Goal: Task Accomplishment & Management: Use online tool/utility

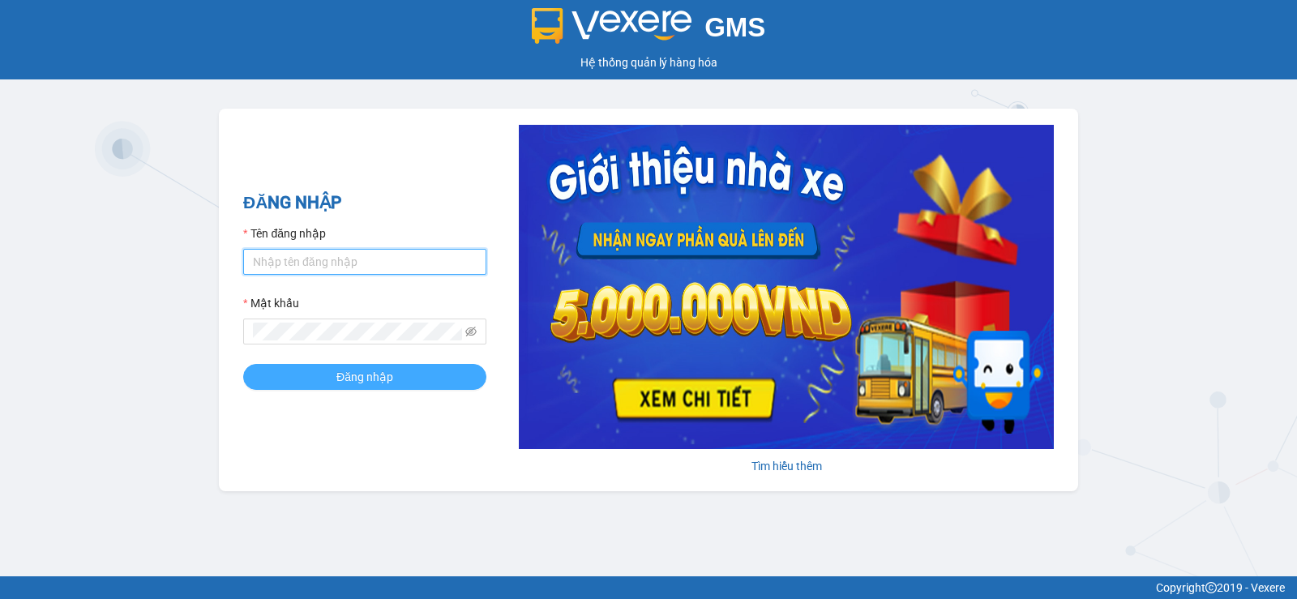
type input "pvgodau.dongphuoc"
click at [362, 374] on span "Đăng nhập" at bounding box center [364, 377] width 57 height 18
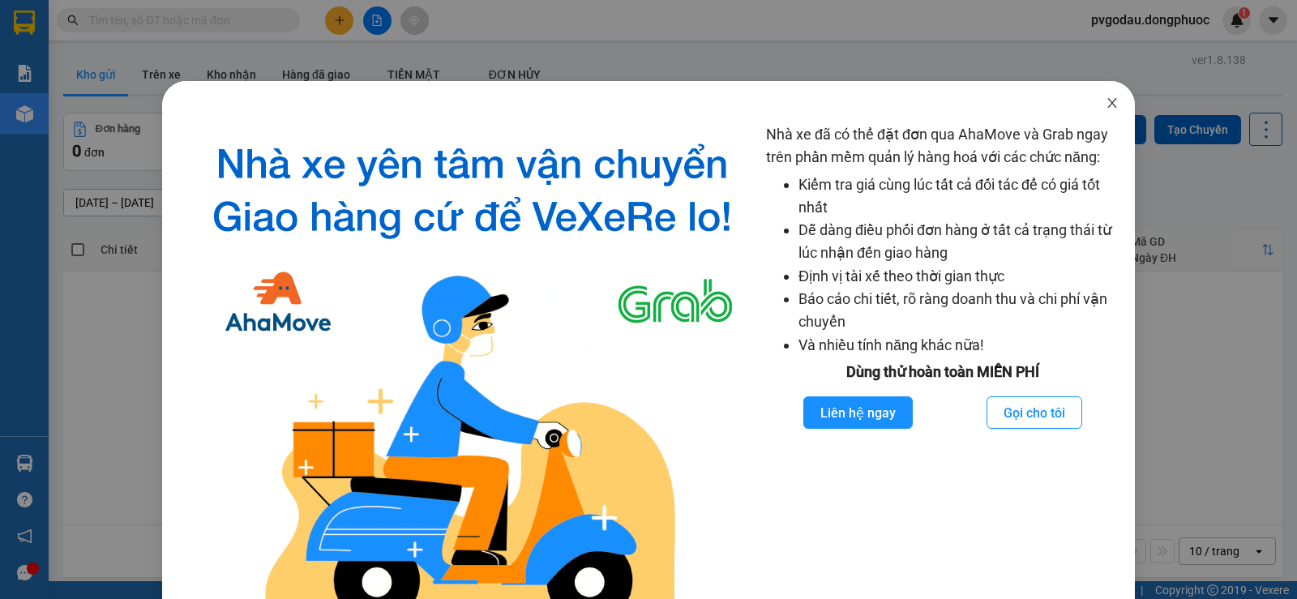
click at [1094, 117] on span "Close" at bounding box center [1111, 103] width 45 height 45
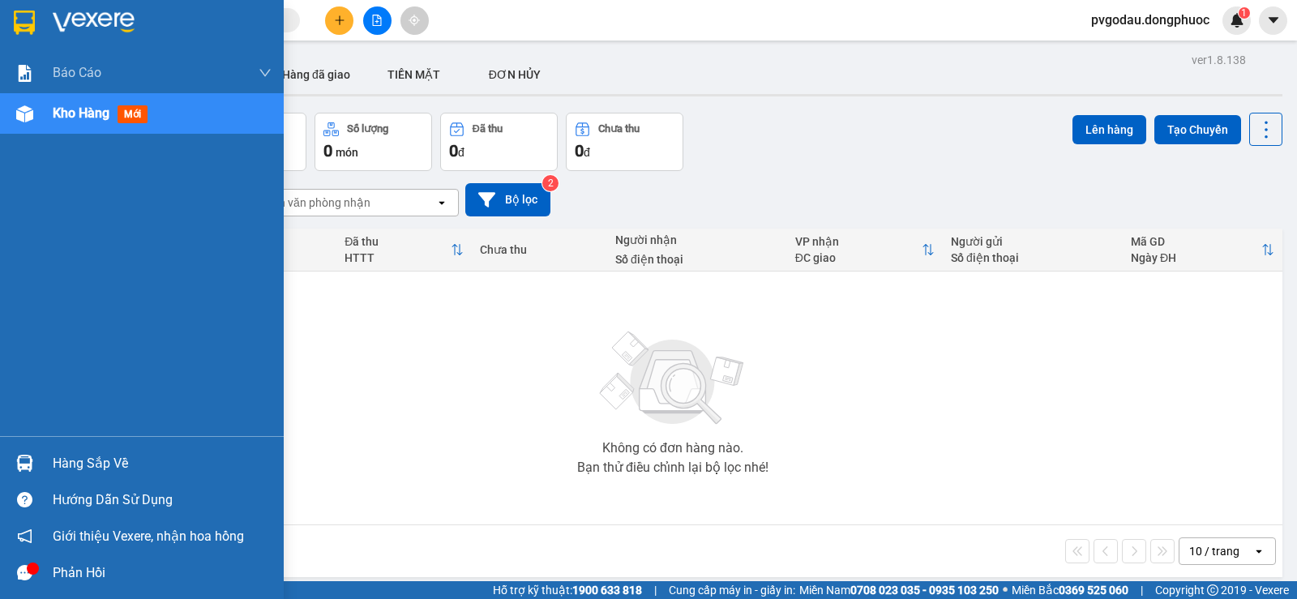
click at [88, 455] on div "Hàng sắp về" at bounding box center [162, 464] width 219 height 24
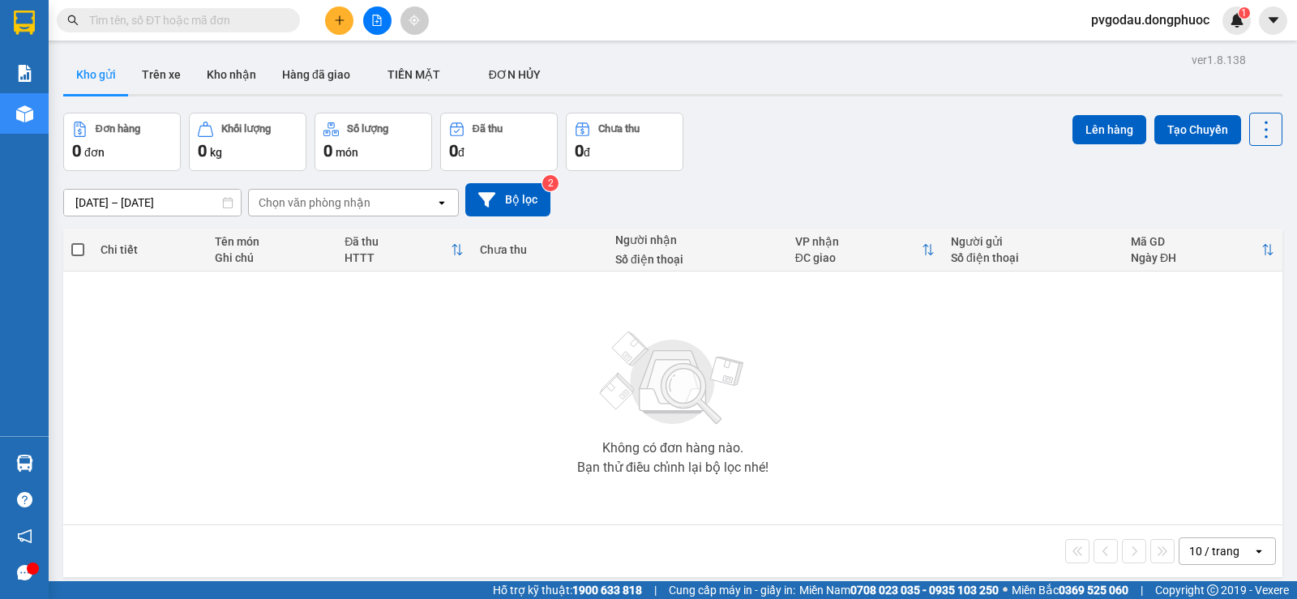
click at [258, 356] on section "Kết quả tìm kiếm ( 0 ) Bộ lọc No Data pvgodau.dongphuoc 1 Báo cáo Mẫu 1: Báo cá…" at bounding box center [648, 299] width 1297 height 599
